Goal: Communication & Community: Answer question/provide support

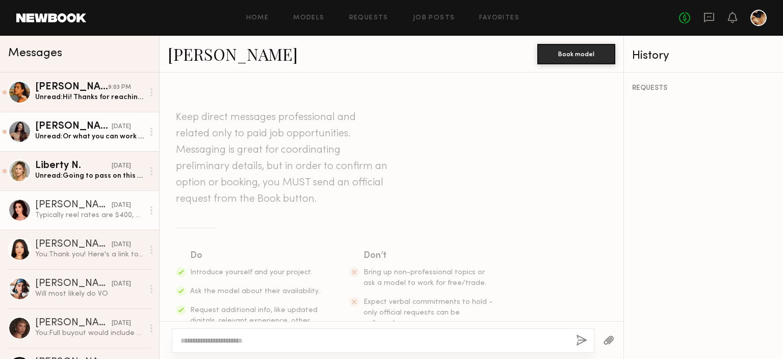
scroll to position [519, 0]
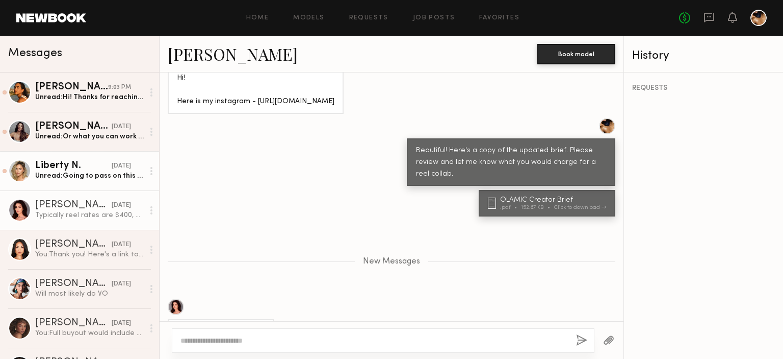
click at [66, 170] on div "Liberty N." at bounding box center [73, 166] width 77 height 10
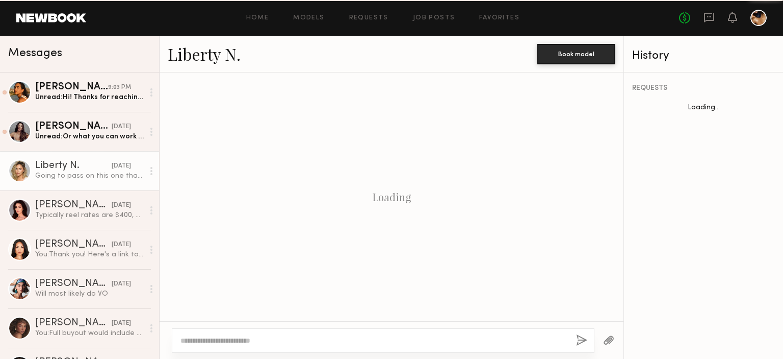
scroll to position [415, 0]
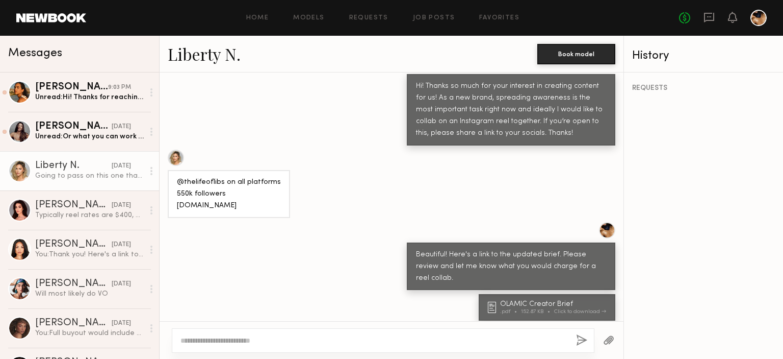
click at [262, 336] on textarea at bounding box center [375, 340] width 388 height 10
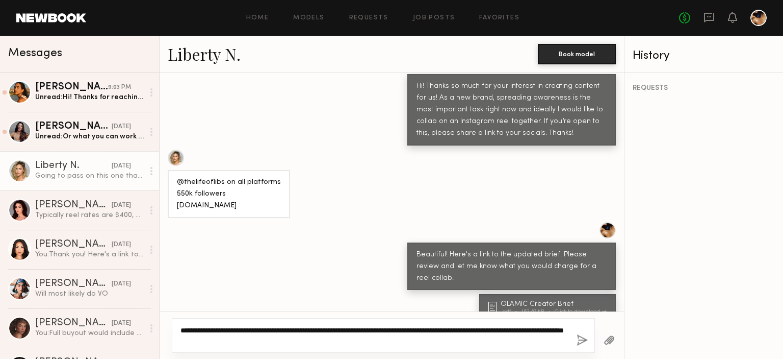
type textarea "**********"
click at [584, 340] on button "button" at bounding box center [582, 340] width 11 height 13
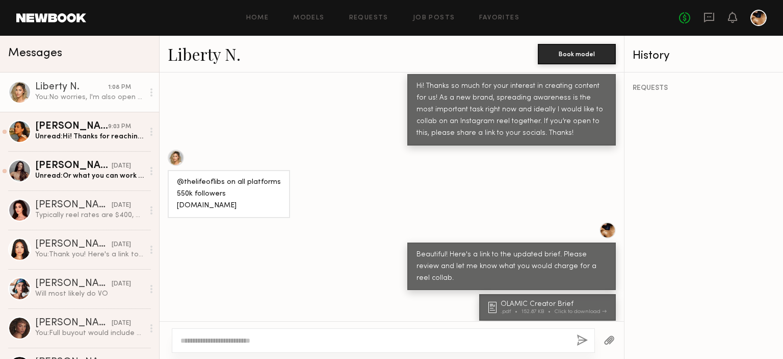
scroll to position [645, 0]
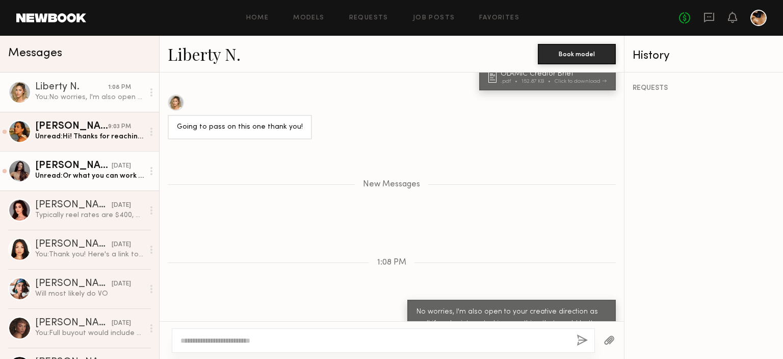
click at [61, 165] on div "[PERSON_NAME]" at bounding box center [73, 166] width 77 height 10
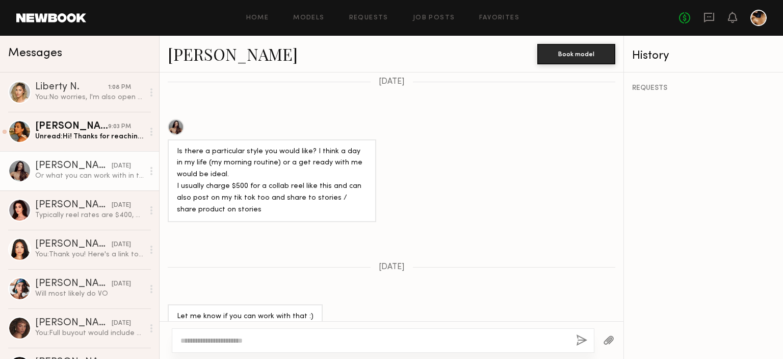
scroll to position [615, 0]
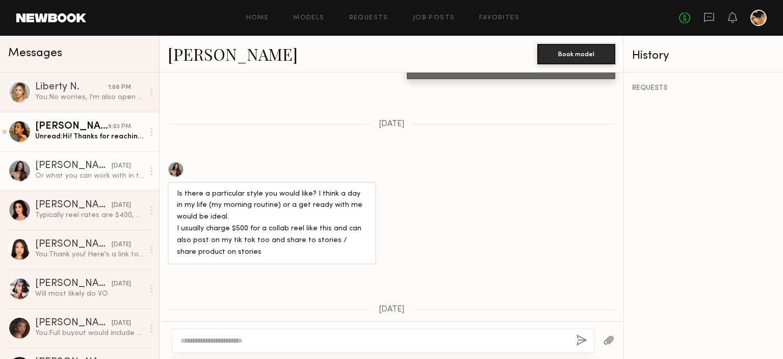
click at [80, 141] on div "Unread: Hi! Thanks for reaching out! I saw this was listed as ugc content, are …" at bounding box center [89, 137] width 109 height 10
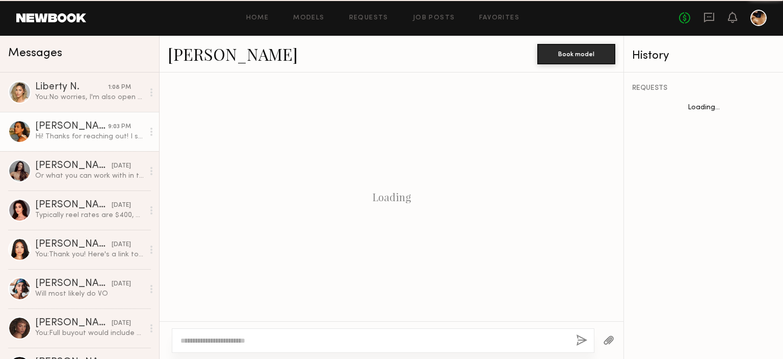
scroll to position [276, 0]
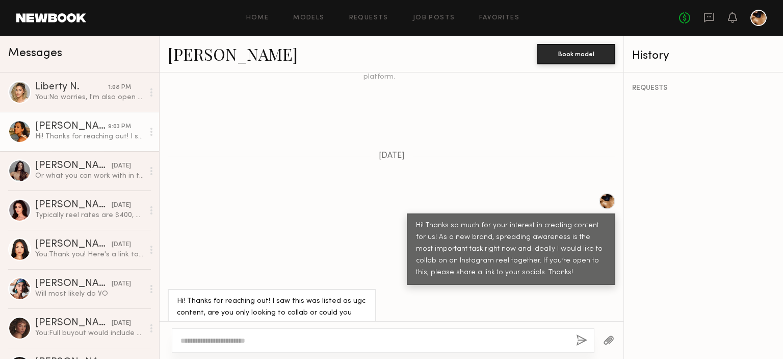
click at [233, 336] on textarea at bounding box center [375, 340] width 388 height 10
click at [206, 339] on textarea "**********" at bounding box center [375, 340] width 388 height 10
type textarea "**********"
click at [581, 339] on button "button" at bounding box center [582, 340] width 11 height 13
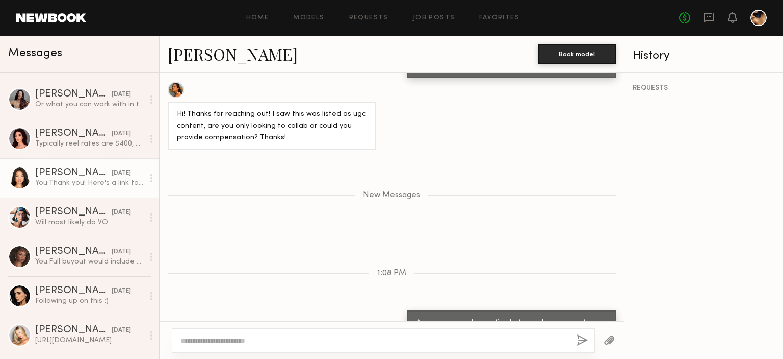
scroll to position [110, 0]
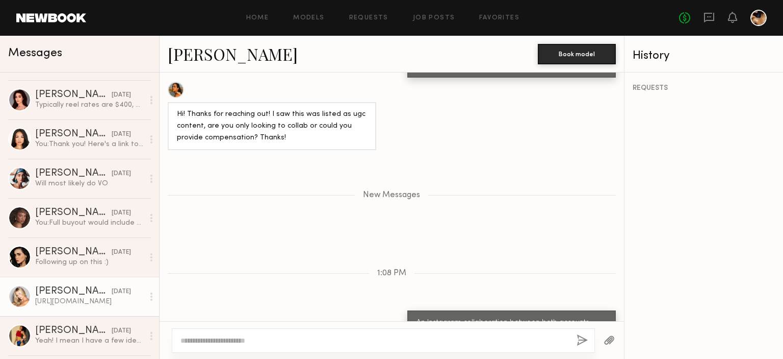
click at [56, 295] on div "[PERSON_NAME]" at bounding box center [73, 291] width 77 height 10
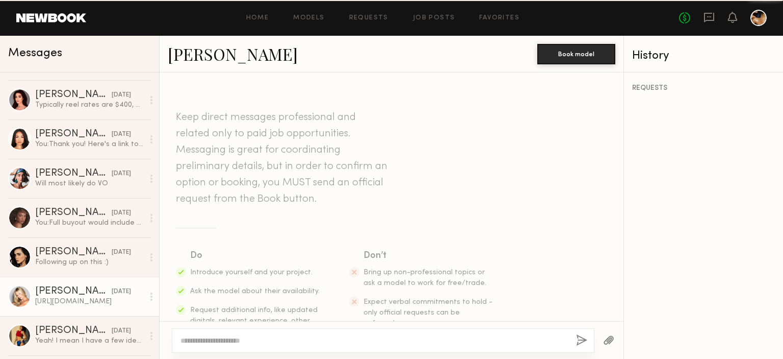
scroll to position [1118, 0]
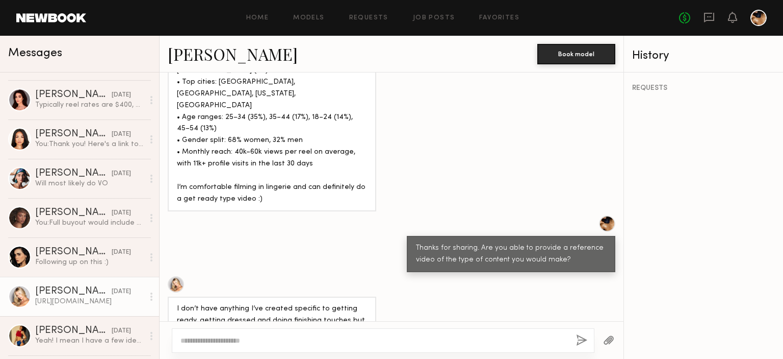
drag, startPoint x: 270, startPoint y: 304, endPoint x: 174, endPoint y: 289, distance: 96.5
click at [174, 348] on div "[URL][DOMAIN_NAME]" at bounding box center [215, 360] width 95 height 24
copy div "[URL][DOMAIN_NAME]"
click at [233, 346] on div at bounding box center [383, 340] width 423 height 24
click at [228, 342] on textarea at bounding box center [375, 340] width 388 height 10
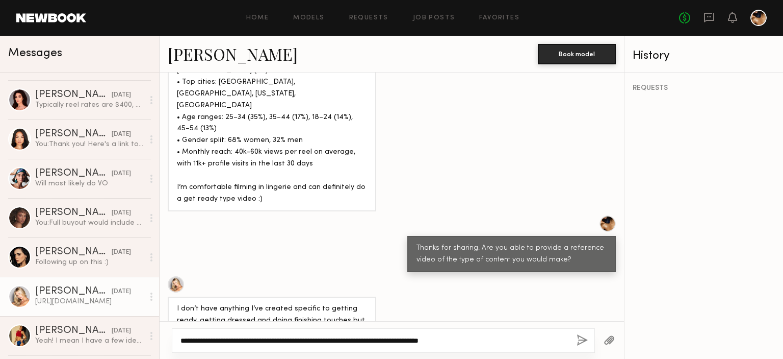
click at [481, 344] on textarea "**********" at bounding box center [375, 340] width 388 height 10
drag, startPoint x: 481, startPoint y: 344, endPoint x: 245, endPoint y: 369, distance: 237.9
click at [245, 358] on html "Home Models Requests Job Posts Favorites Sign Out No fees up to $5,000 Messages…" at bounding box center [391, 179] width 783 height 359
drag, startPoint x: 262, startPoint y: 303, endPoint x: 170, endPoint y: 290, distance: 93.3
click at [170, 348] on div "[URL][DOMAIN_NAME]" at bounding box center [215, 360] width 95 height 24
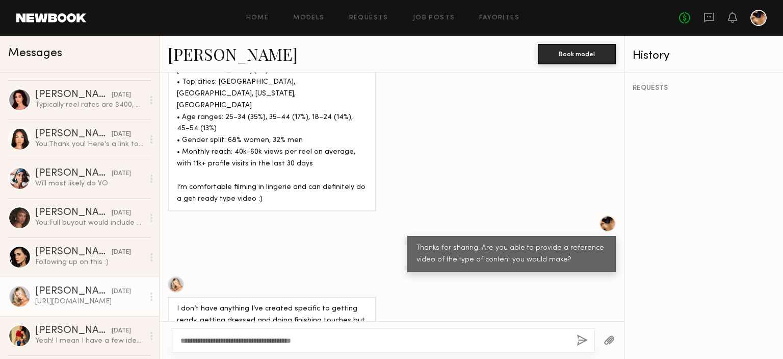
copy div "[URL][DOMAIN_NAME]"
click at [340, 340] on textarea "**********" at bounding box center [375, 340] width 388 height 10
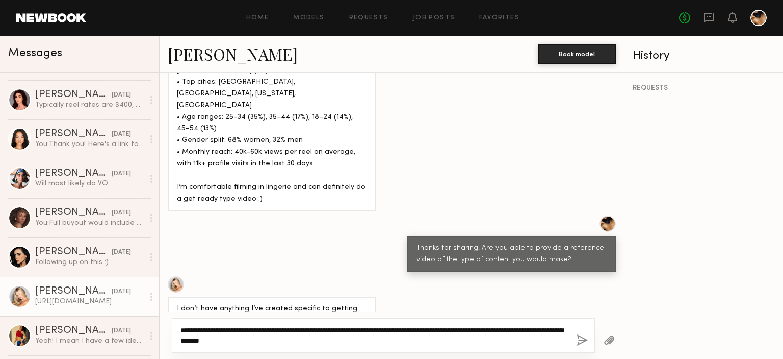
type textarea "**********"
click at [577, 340] on button "button" at bounding box center [582, 340] width 11 height 13
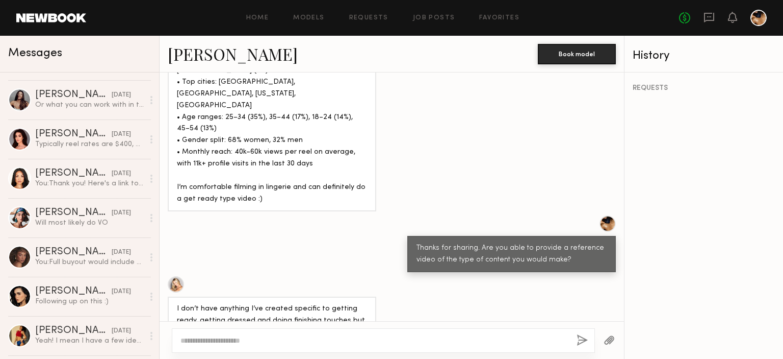
scroll to position [0, 0]
